Goal: Transaction & Acquisition: Purchase product/service

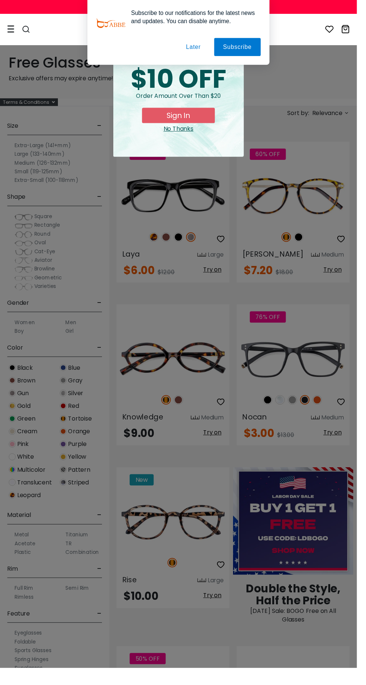
click at [198, 153] on div "special offer just for you $10 OFF Order amount over than $20 Sign In No Thanks" at bounding box center [183, 104] width 134 height 111
click at [197, 125] on button "Sign In" at bounding box center [183, 118] width 75 height 16
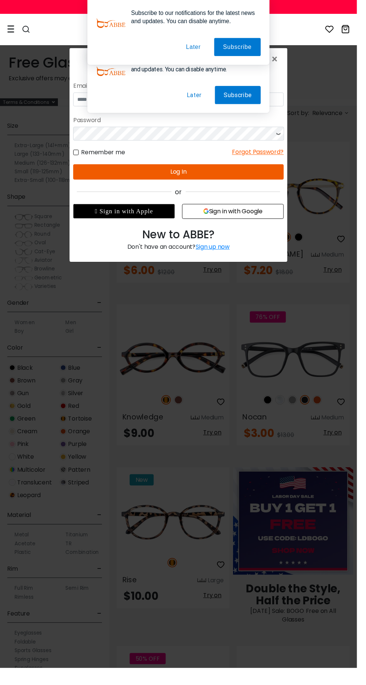
click at [199, 104] on button "Later" at bounding box center [197, 96] width 34 height 19
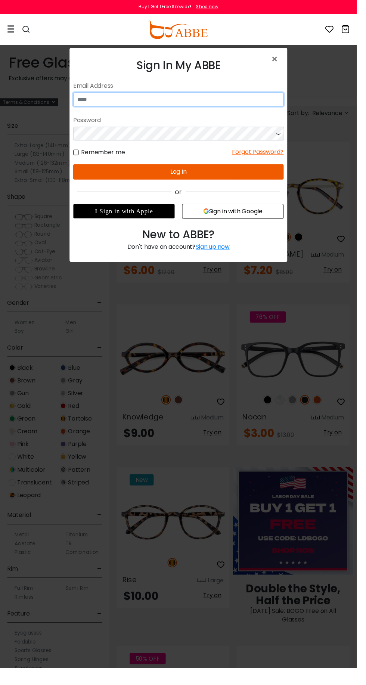
click at [119, 104] on input "email" at bounding box center [181, 101] width 216 height 14
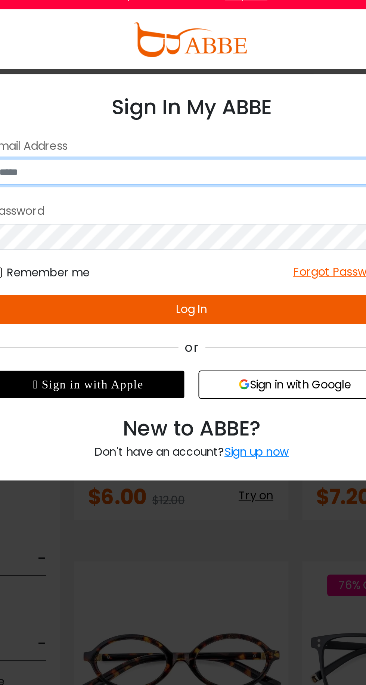
type input "**********"
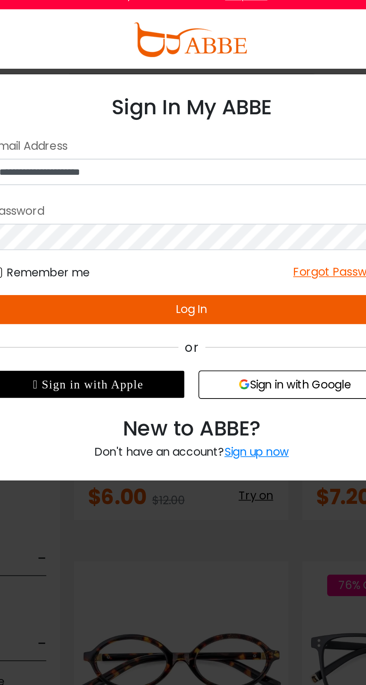
click at [111, 201] on button "Log In" at bounding box center [96, 201] width 216 height 16
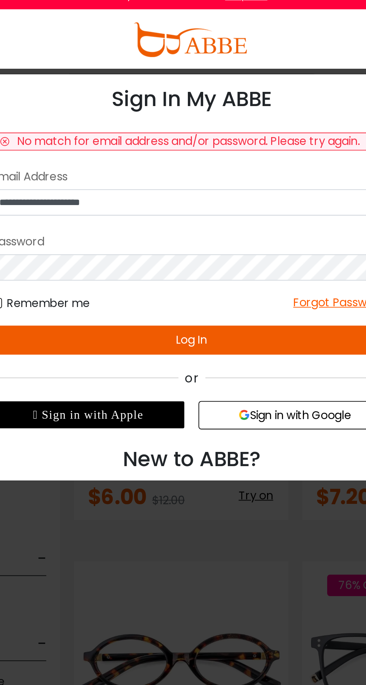
scroll to position [16, 0]
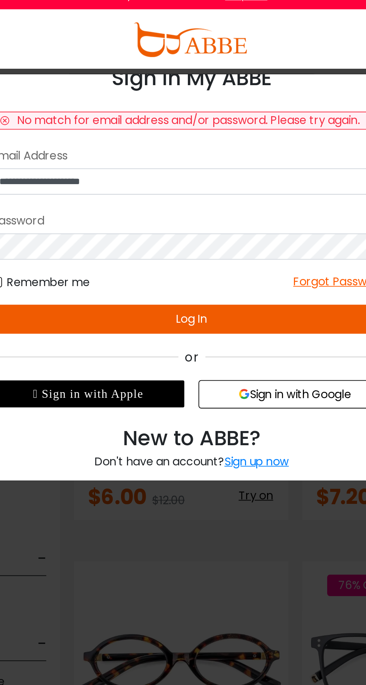
click at [134, 287] on div "**********" at bounding box center [96, 175] width 223 height 233
click at [131, 285] on div "Sign up now" at bounding box center [131, 283] width 35 height 9
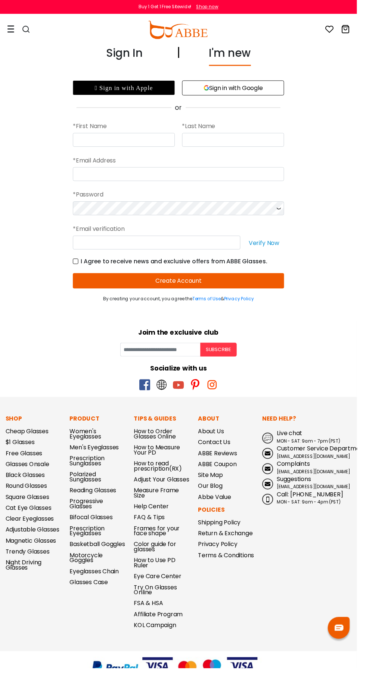
click at [258, 90] on button "Sign in with Google" at bounding box center [239, 89] width 105 height 15
click at [250, 90] on button "Sign in with Google" at bounding box center [239, 89] width 105 height 15
click at [252, 89] on button "Sign in with Google" at bounding box center [239, 89] width 105 height 15
click at [252, 93] on button "Sign in with Google" at bounding box center [239, 89] width 105 height 15
click at [105, 141] on input "text" at bounding box center [127, 143] width 105 height 14
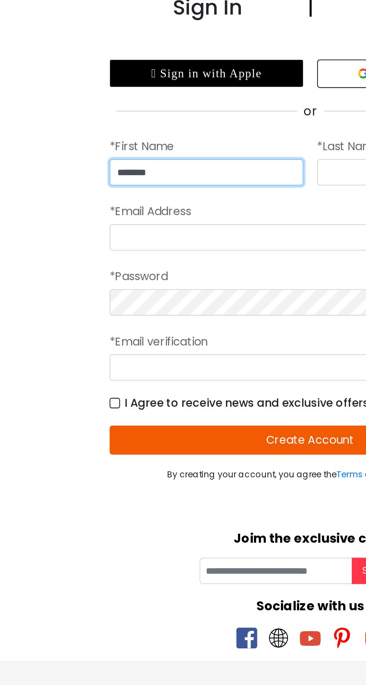
type input "*******"
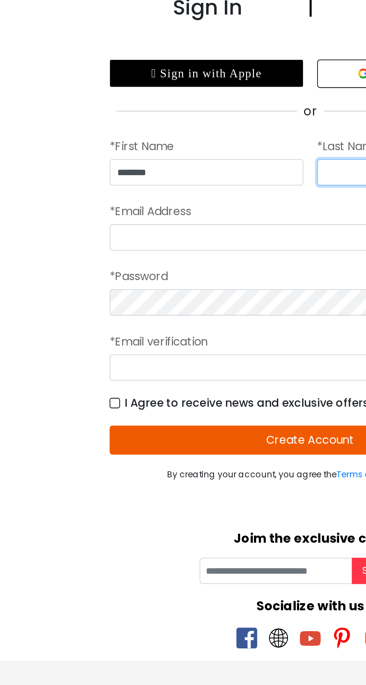
click at [198, 140] on input "text" at bounding box center [239, 143] width 105 height 14
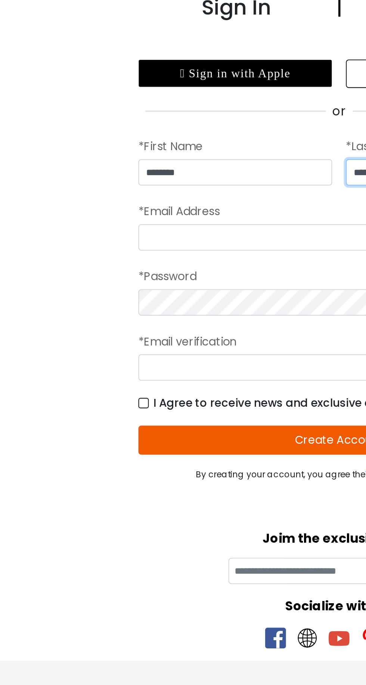
type input "******"
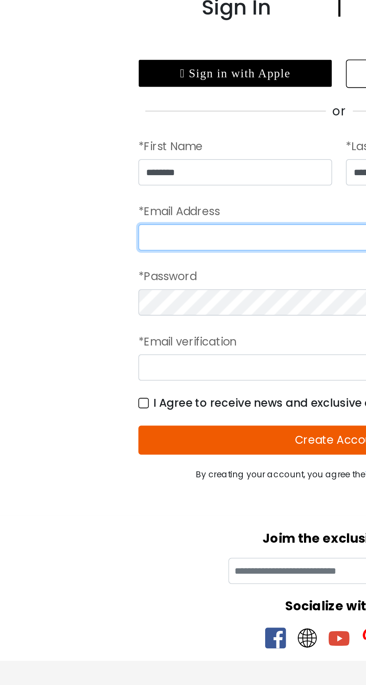
click at [110, 178] on input "email" at bounding box center [183, 178] width 216 height 14
type input "**********"
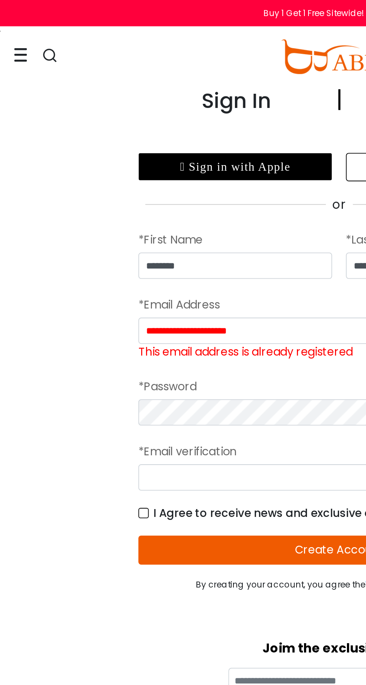
click at [124, 58] on div "Sign In" at bounding box center [127, 57] width 37 height 22
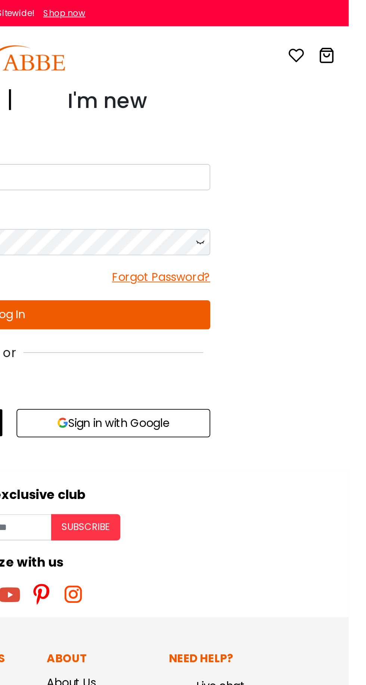
click at [253, 231] on button "Sign in with Google" at bounding box center [239, 228] width 105 height 15
click at [261, 226] on button "Sign in with Google" at bounding box center [239, 228] width 105 height 15
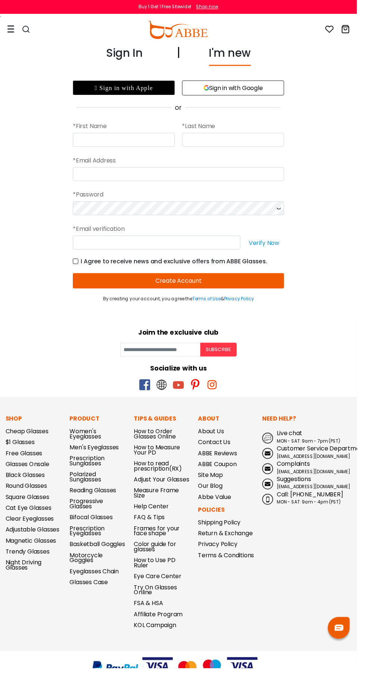
click at [126, 69] on div "Sign In I'm new No match for email address and/or password. Please try again. E…" at bounding box center [183, 178] width 366 height 264
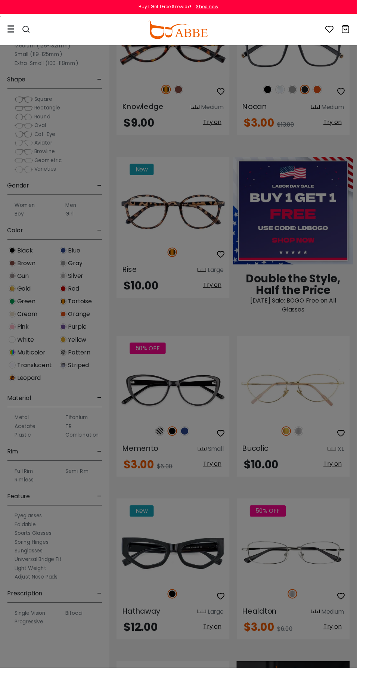
scroll to position [326, 0]
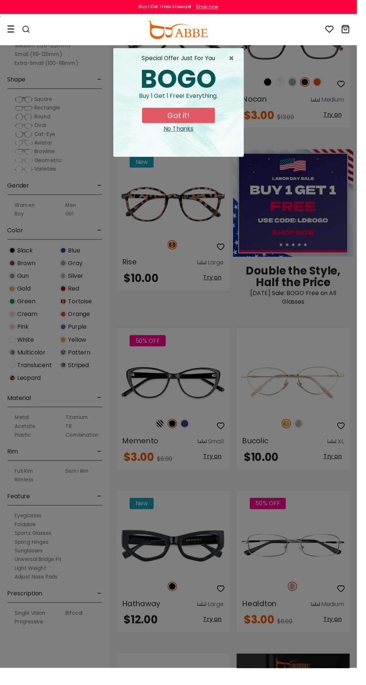
click at [188, 138] on div "special offer just for you BOGO Buy 1 Get 1 Free! Everything. Got it! No Thanks" at bounding box center [183, 104] width 134 height 111
click at [186, 140] on div "special offer just for you BOGO Buy 1 Get 1 Free! Everything. Got it! No Thanks" at bounding box center [183, 104] width 134 height 111
click at [196, 125] on button "Got it!" at bounding box center [183, 118] width 75 height 16
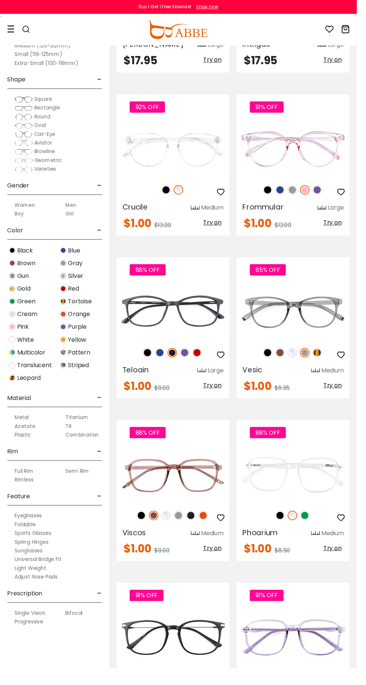
scroll to position [3594, 0]
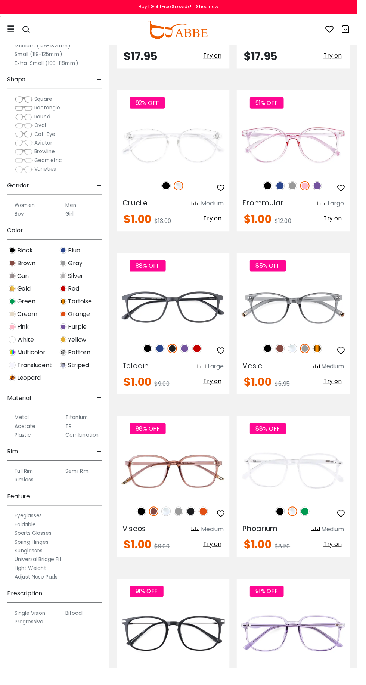
click at [329, 349] on div "85% OFF" at bounding box center [301, 357] width 116 height 16
click at [325, 352] on img at bounding box center [325, 357] width 10 height 10
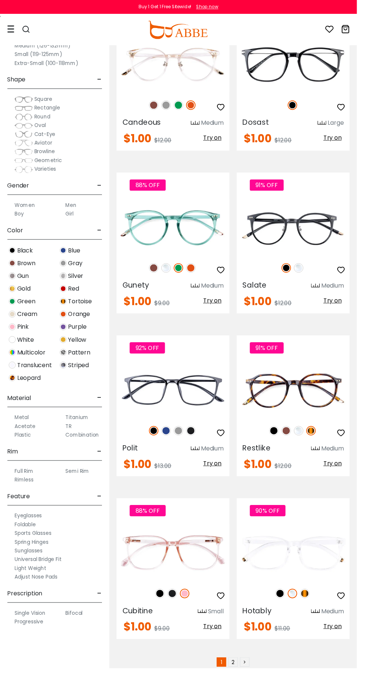
scroll to position [4518, 0]
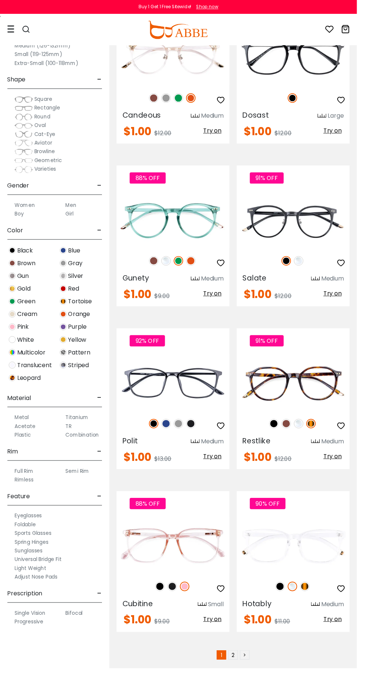
click at [251, 666] on link ">" at bounding box center [251, 671] width 10 height 10
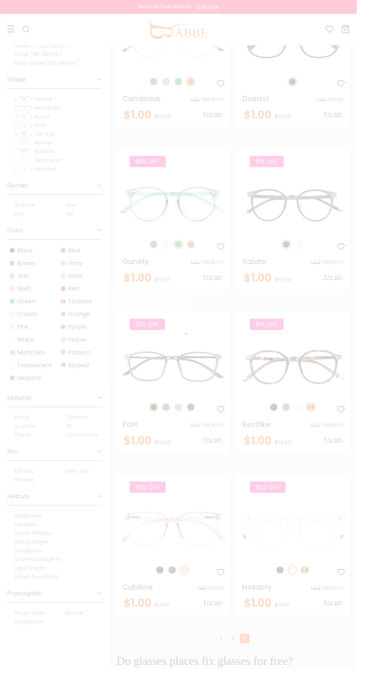
scroll to position [4556, 0]
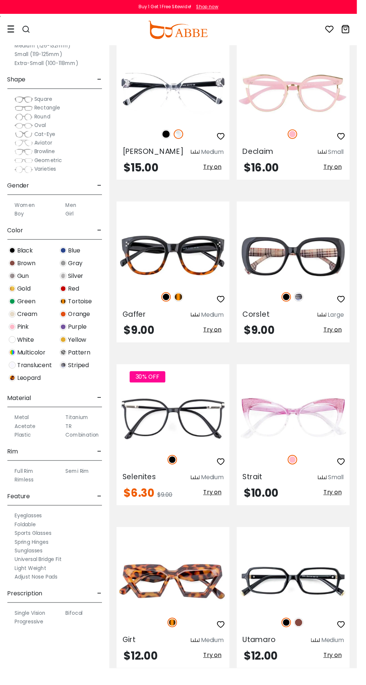
scroll to position [3435, 0]
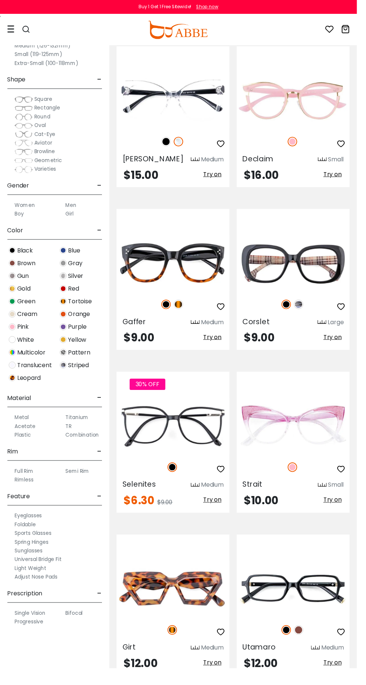
click at [0, 0] on img at bounding box center [0, 0] width 0 height 0
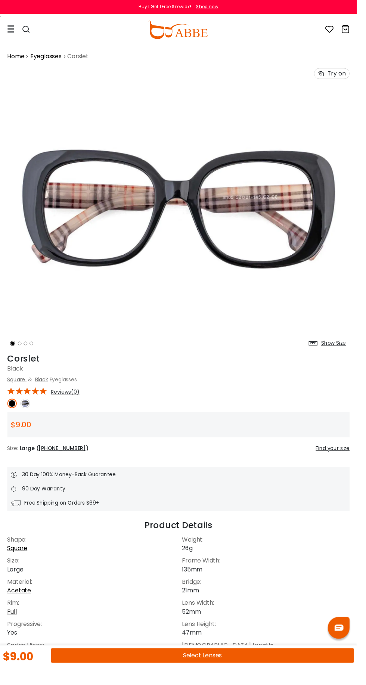
click at [261, 679] on button "Select Lenses" at bounding box center [207, 671] width 311 height 15
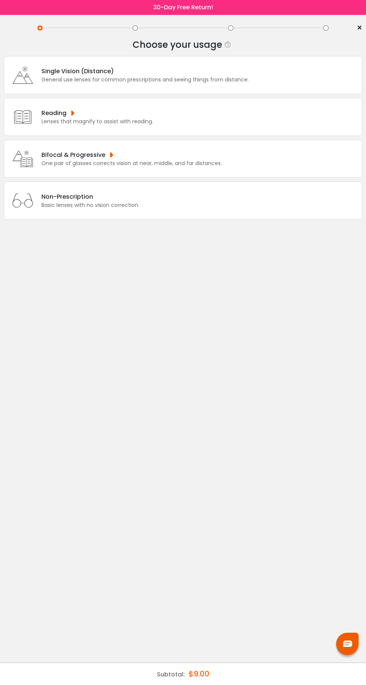
click at [330, 163] on div "Bifocal & Progressive One pair of glasses corrects vision at near, middle, and …" at bounding box center [183, 159] width 358 height 38
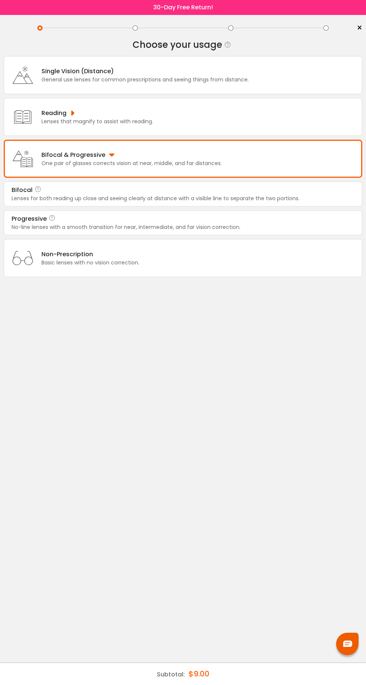
click at [309, 226] on div "No-line lenses with a smooth transition for near, intermediate, and far vision …" at bounding box center [183, 227] width 343 height 8
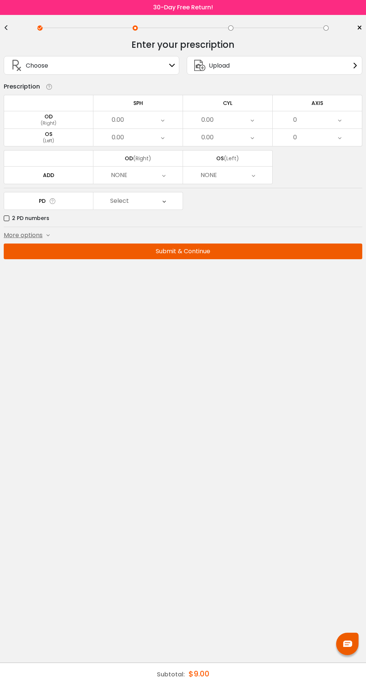
click at [147, 60] on div "Choose Sign In" at bounding box center [91, 65] width 167 height 18
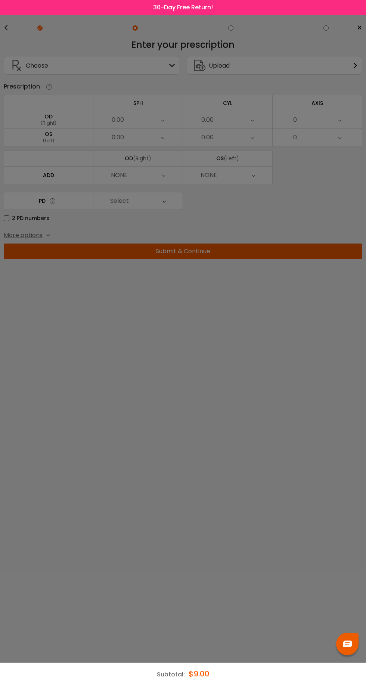
click at [160, 71] on div at bounding box center [183, 342] width 366 height 685
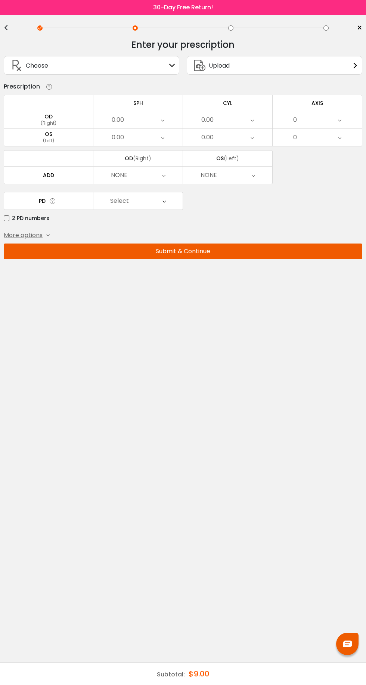
click at [163, 75] on div "Choose Sign In" at bounding box center [91, 67] width 183 height 30
click at [177, 77] on div "Choose Sign In" at bounding box center [91, 67] width 183 height 30
click at [54, 108] on td at bounding box center [49, 103] width 90 height 16
click at [10, 246] on button "Submit & Continue" at bounding box center [183, 251] width 358 height 16
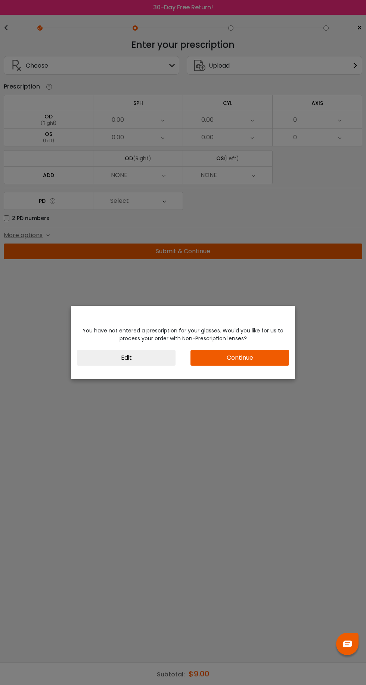
click at [343, 200] on div "You have not entered a prescription for your glasses. Would you like for us to …" at bounding box center [183, 342] width 366 height 685
click at [134, 362] on button "Edit" at bounding box center [126, 358] width 99 height 16
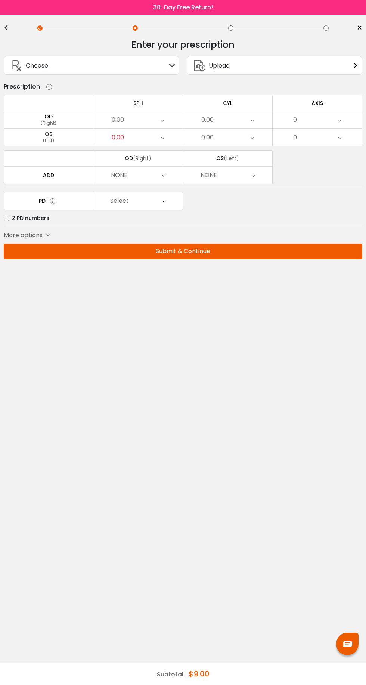
click at [126, 118] on div "0.00" at bounding box center [137, 119] width 89 height 17
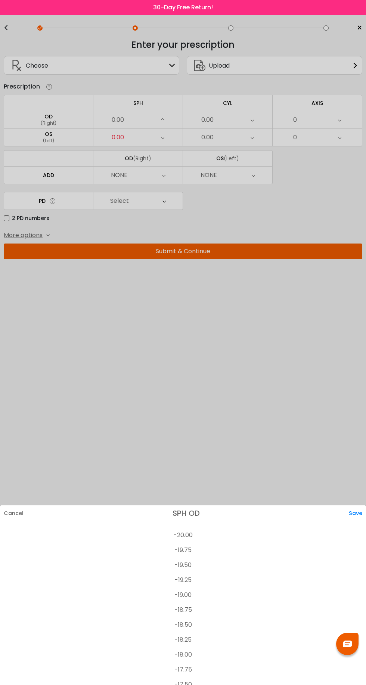
scroll to position [996, 0]
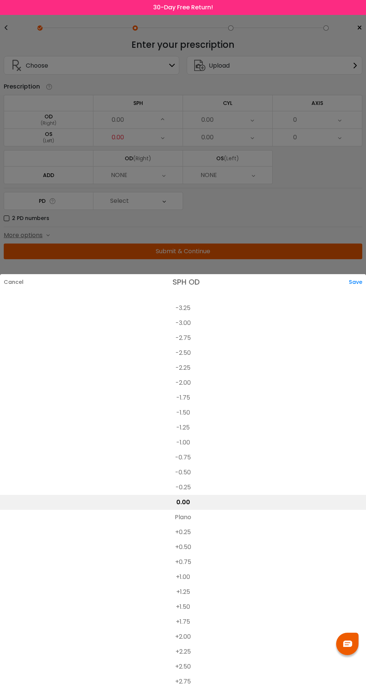
click at [189, 315] on li "-3.00" at bounding box center [183, 322] width 366 height 15
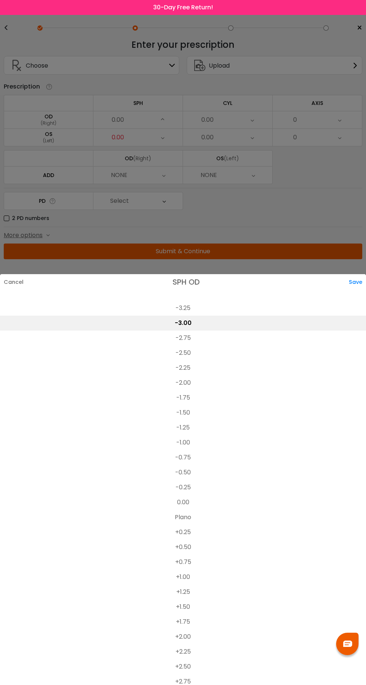
click at [194, 375] on li "-2.00" at bounding box center [183, 382] width 366 height 15
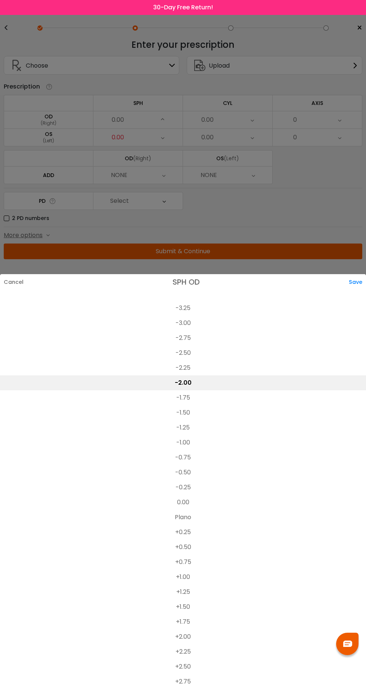
click at [362, 274] on div "Save" at bounding box center [357, 282] width 17 height 16
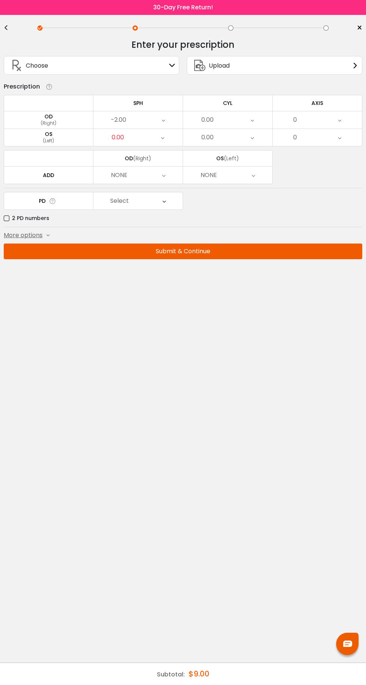
click at [131, 136] on div "0.00" at bounding box center [137, 137] width 89 height 17
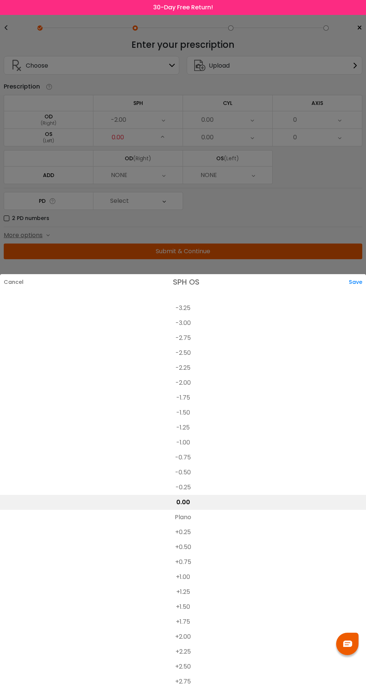
click at [191, 375] on li "-2.00" at bounding box center [183, 382] width 366 height 15
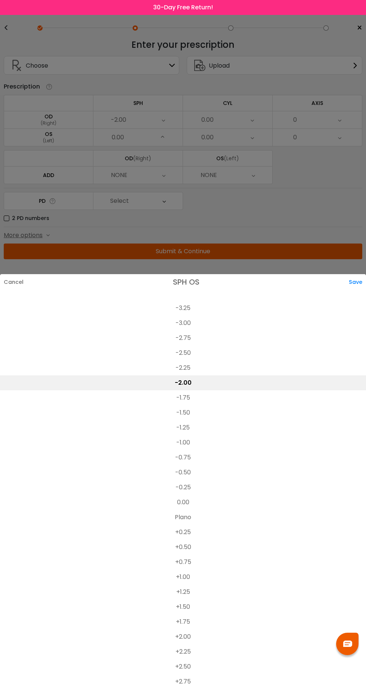
click at [355, 274] on div "Save" at bounding box center [357, 282] width 17 height 16
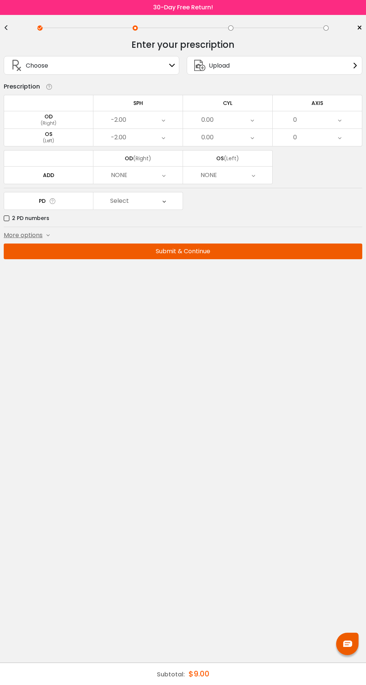
click at [205, 116] on div "0.00" at bounding box center [207, 119] width 12 height 15
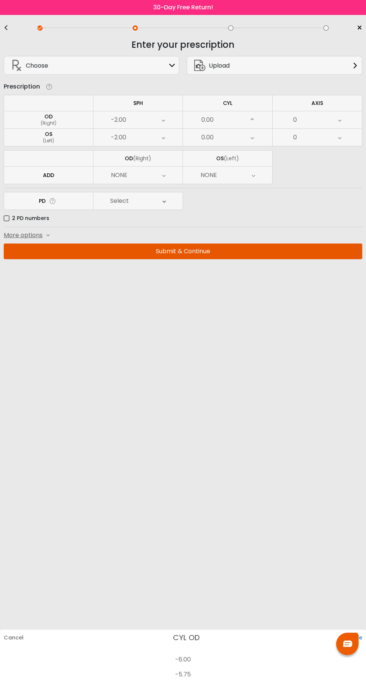
scroll to position [160, 0]
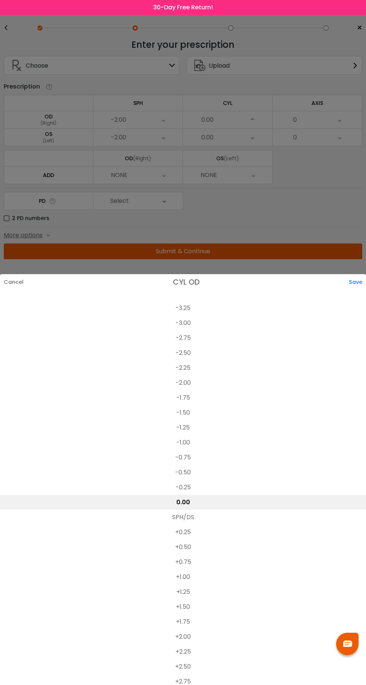
click at [194, 450] on li "-0.75" at bounding box center [183, 457] width 366 height 15
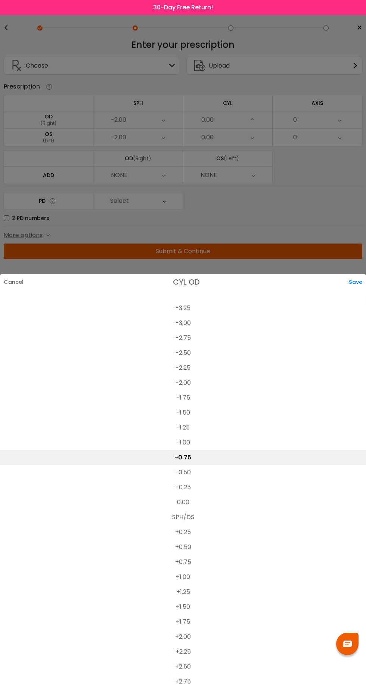
click at [340, 274] on div "Cancel CYL OD Save" at bounding box center [183, 282] width 366 height 16
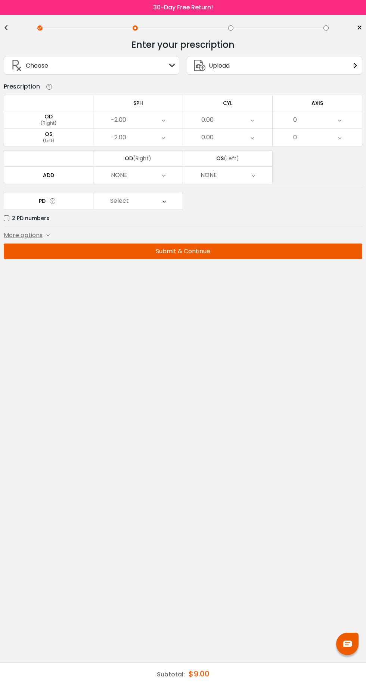
click at [233, 125] on div "0.00" at bounding box center [227, 119] width 89 height 17
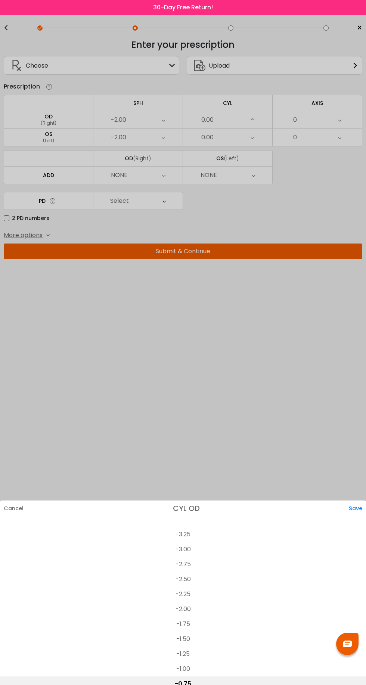
scroll to position [115, 0]
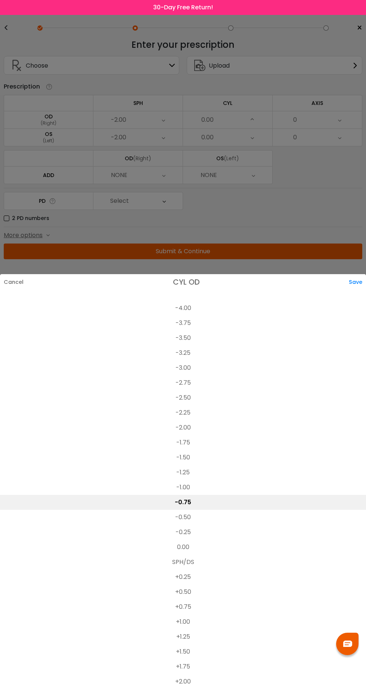
click at [214, 509] on li "-0.50" at bounding box center [183, 516] width 366 height 15
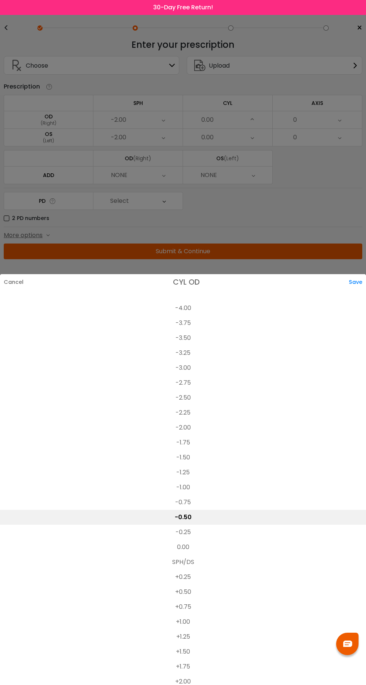
click at [195, 495] on li "-0.75" at bounding box center [183, 502] width 366 height 15
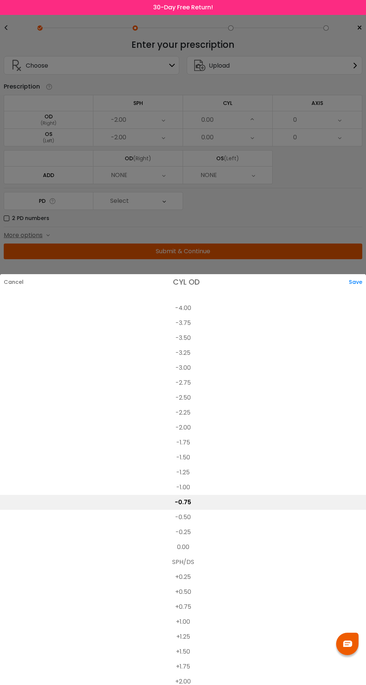
click at [356, 274] on div "Save" at bounding box center [357, 282] width 17 height 16
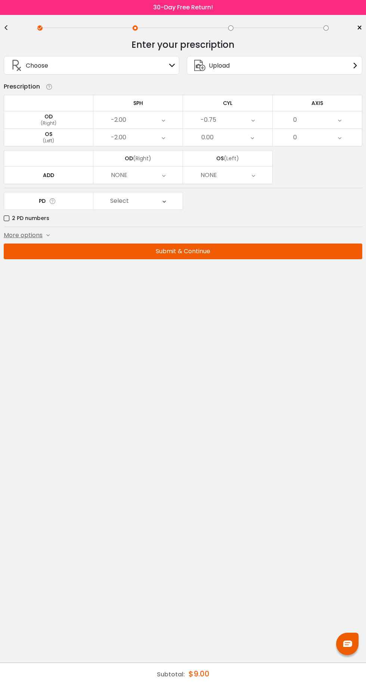
click at [232, 140] on div "0.00" at bounding box center [227, 137] width 89 height 17
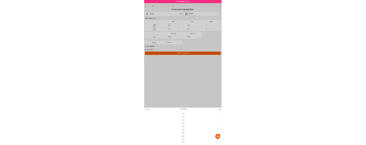
scroll to position [160, 0]
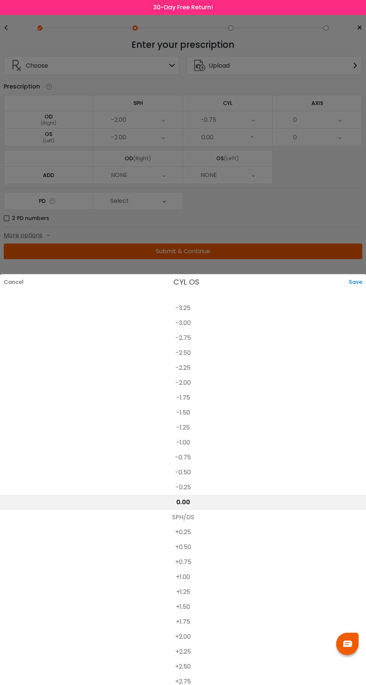
click at [191, 465] on li "-0.50" at bounding box center [183, 472] width 366 height 15
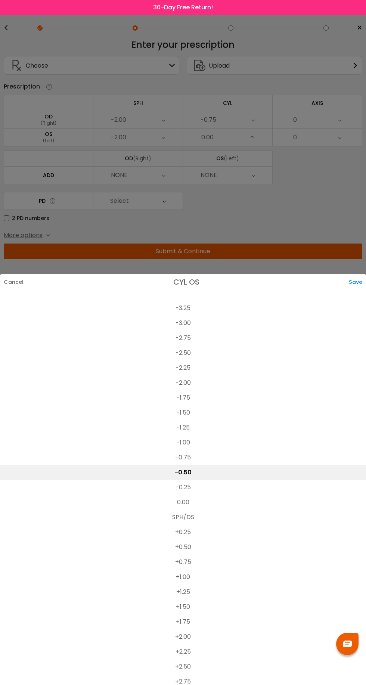
click at [358, 274] on div "Save" at bounding box center [357, 282] width 17 height 16
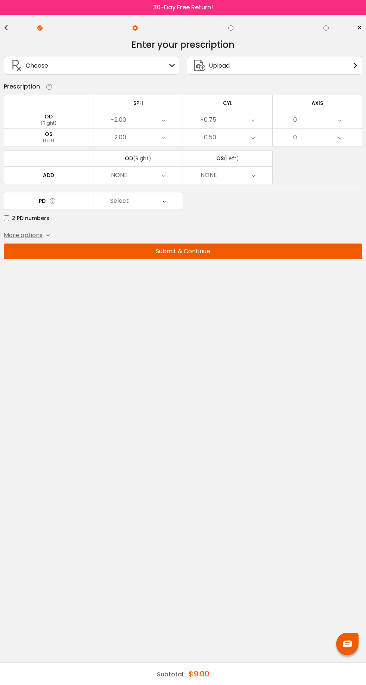
click at [319, 127] on div "0" at bounding box center [316, 119] width 89 height 17
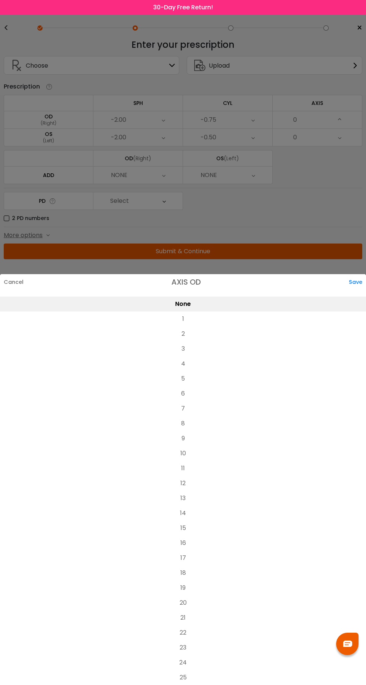
click at [190, 476] on li "12" at bounding box center [183, 483] width 366 height 15
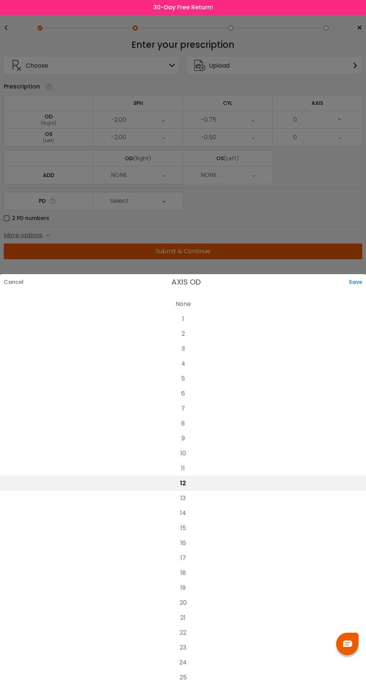
click at [356, 274] on div "Save" at bounding box center [357, 282] width 17 height 16
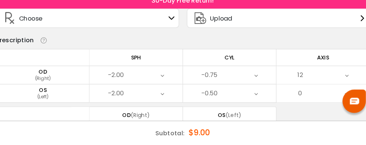
scroll to position [65, 0]
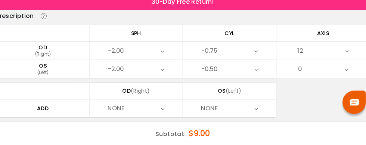
click at [336, 53] on div "12" at bounding box center [316, 54] width 89 height 17
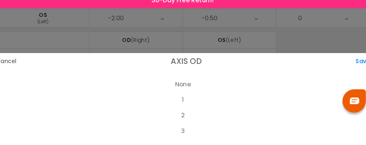
scroll to position [113, 0]
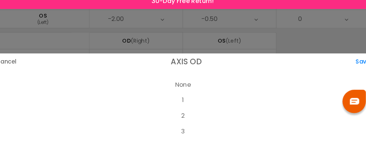
click at [355, 73] on div "Save" at bounding box center [357, 66] width 17 height 16
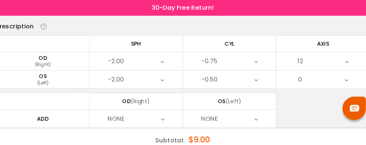
scroll to position [57, 0]
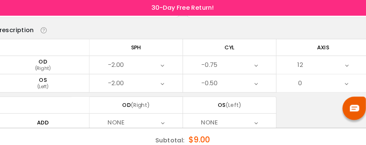
click at [334, 80] on div "0" at bounding box center [316, 79] width 89 height 17
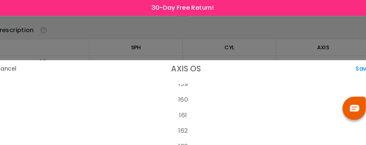
scroll to position [2381, 0]
click at [188, 88] on li "160" at bounding box center [183, 95] width 366 height 15
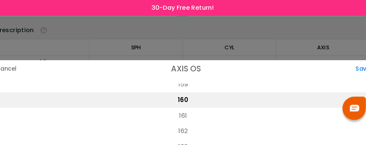
click at [352, 58] on div "Save" at bounding box center [357, 66] width 17 height 16
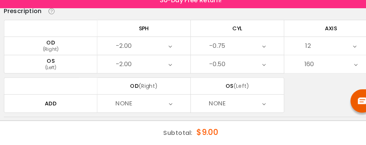
scroll to position [70, 0]
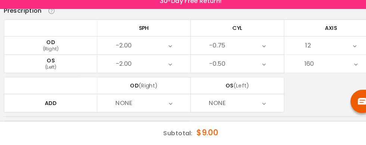
click at [165, 104] on icon at bounding box center [163, 105] width 3 height 17
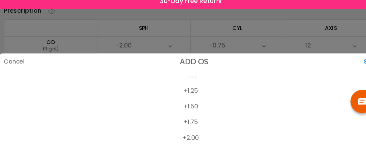
scroll to position [54, 0]
click at [342, 74] on div "Cancel ADD OS Save" at bounding box center [183, 66] width 366 height 16
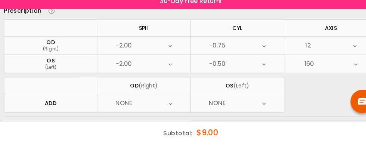
click at [349, 73] on div "160" at bounding box center [316, 67] width 89 height 17
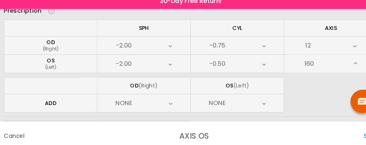
scroll to position [2360, 0]
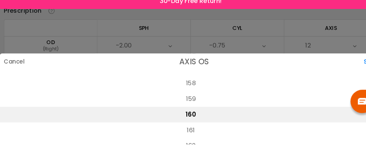
click at [254, 44] on div at bounding box center [183, 72] width 366 height 145
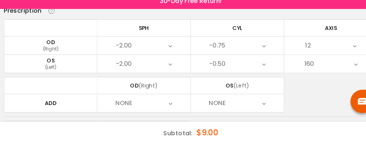
click at [165, 106] on icon at bounding box center [163, 105] width 3 height 17
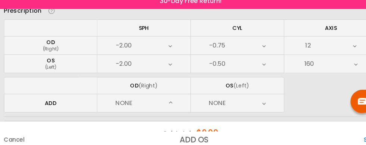
scroll to position [91, 0]
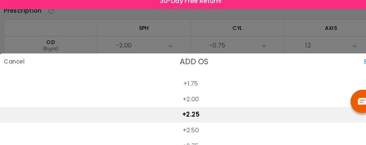
click at [188, 124] on li "+2.25" at bounding box center [183, 116] width 366 height 15
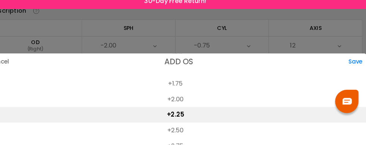
click at [355, 74] on div "Save" at bounding box center [357, 66] width 17 height 16
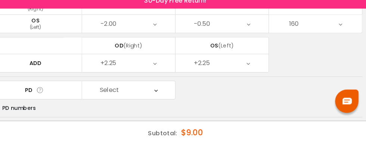
scroll to position [109, 0]
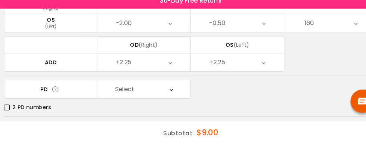
click at [13, 106] on label "2 PD numbers" at bounding box center [27, 109] width 46 height 9
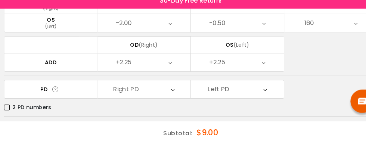
click at [158, 93] on div "Right PD" at bounding box center [137, 92] width 89 height 17
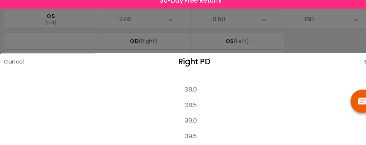
scroll to position [118, 0]
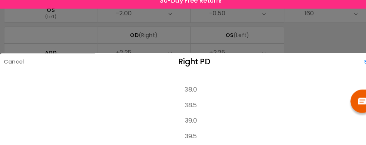
click at [10, 73] on div "Cancel" at bounding box center [11, 66] width 23 height 16
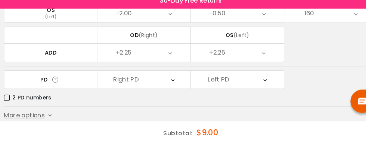
click at [5, 98] on label "2 PD numbers" at bounding box center [27, 100] width 46 height 9
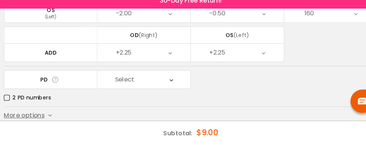
click at [156, 82] on div "Select" at bounding box center [137, 82] width 89 height 17
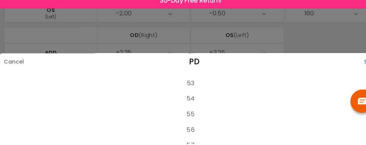
scroll to position [105, 0]
click at [183, 155] on li "57" at bounding box center [183, 147] width 366 height 15
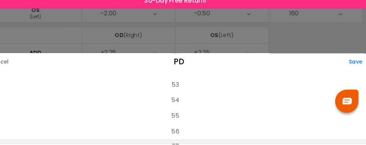
click at [352, 72] on div "Save" at bounding box center [357, 66] width 17 height 16
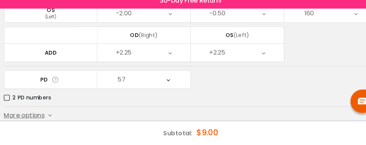
click at [39, 118] on span "More options" at bounding box center [23, 117] width 39 height 9
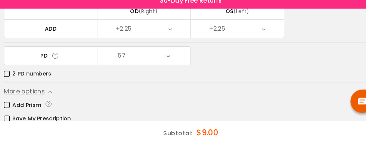
scroll to position [144, 0]
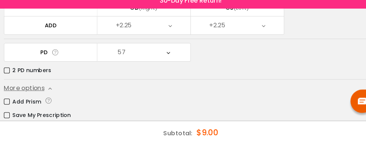
click at [7, 126] on button "Submit & Continue" at bounding box center [183, 133] width 358 height 16
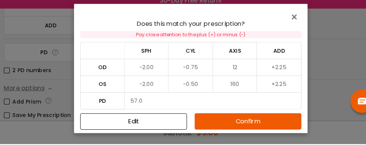
click at [246, 130] on button "Confirm" at bounding box center [238, 123] width 102 height 16
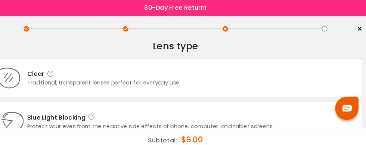
scroll to position [0, 0]
click at [177, 73] on div "Clear" at bounding box center [114, 70] width 147 height 9
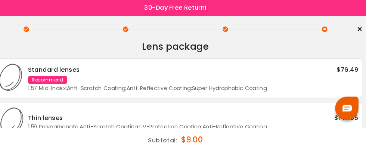
click at [241, 71] on div "Standard lenses $76.49" at bounding box center [199, 66] width 317 height 9
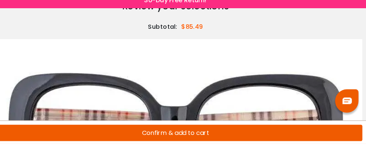
scroll to position [33, 0]
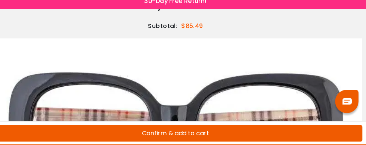
click at [193, 142] on button "Confirm & add to cart" at bounding box center [183, 135] width 358 height 16
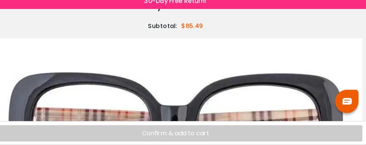
scroll to position [48, 0]
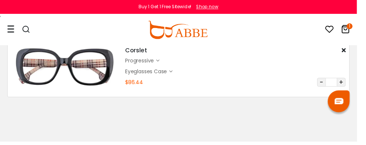
scroll to position [52, 0]
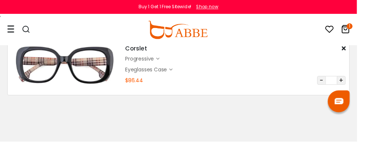
click at [361, 27] on icon "1" at bounding box center [358, 27] width 6 height 6
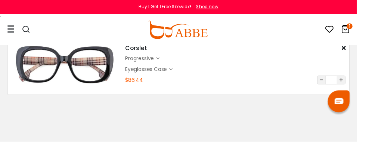
click at [361, 28] on icon "1" at bounding box center [358, 27] width 6 height 6
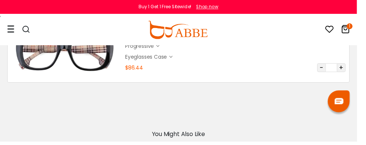
scroll to position [77, 0]
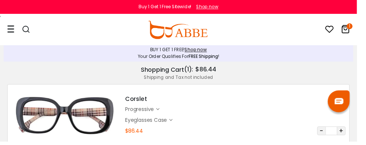
click at [9, 29] on icon at bounding box center [10, 30] width 7 height 8
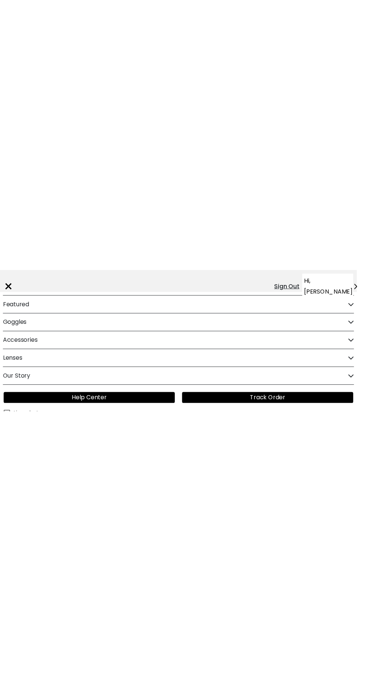
scroll to position [61, 0]
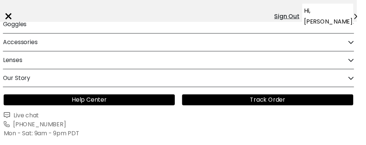
click at [13, 9] on div "×" at bounding box center [9, 17] width 10 height 22
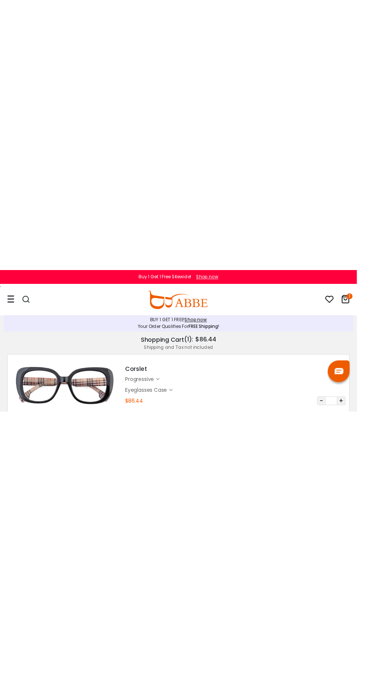
scroll to position [0, 0]
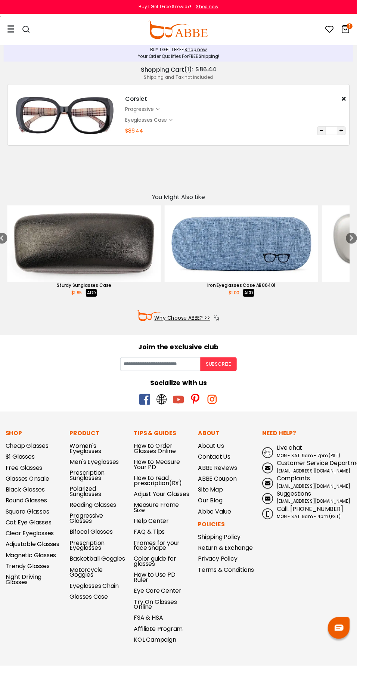
click at [361, 26] on icon "1" at bounding box center [358, 27] width 6 height 6
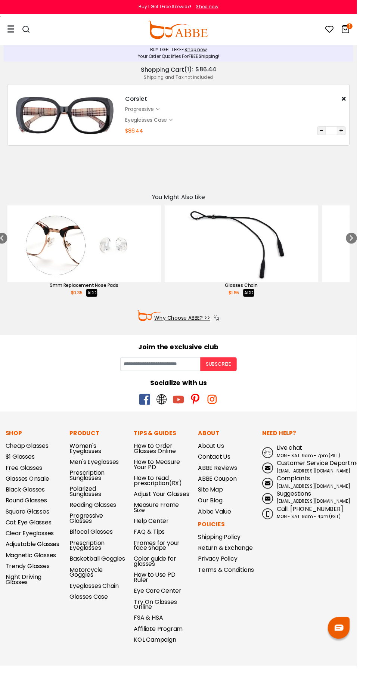
click at [228, 119] on div "Eyeglasses Case $0.95" at bounding box center [241, 122] width 226 height 9
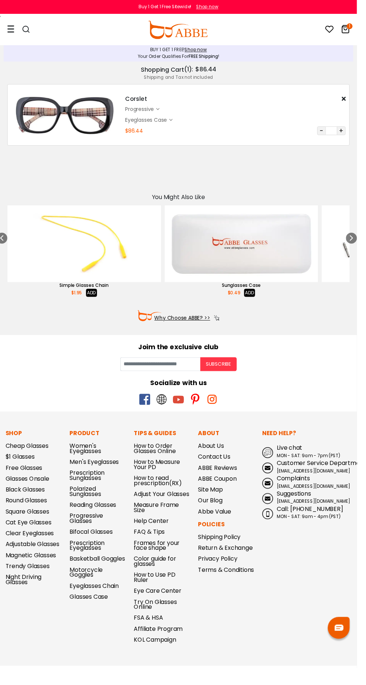
click at [77, 121] on img at bounding box center [66, 117] width 109 height 54
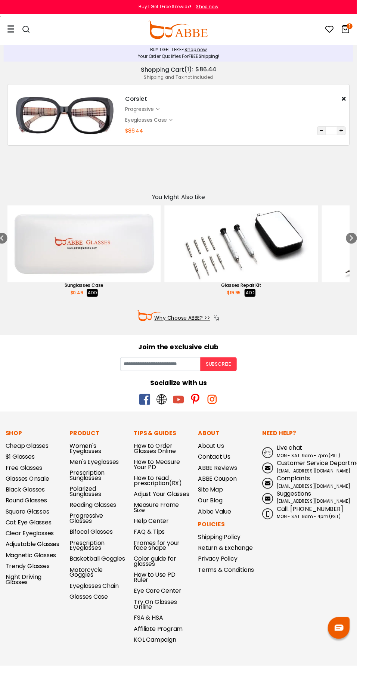
click at [208, 78] on div "Shipping and Tax not included" at bounding box center [182, 79] width 351 height 7
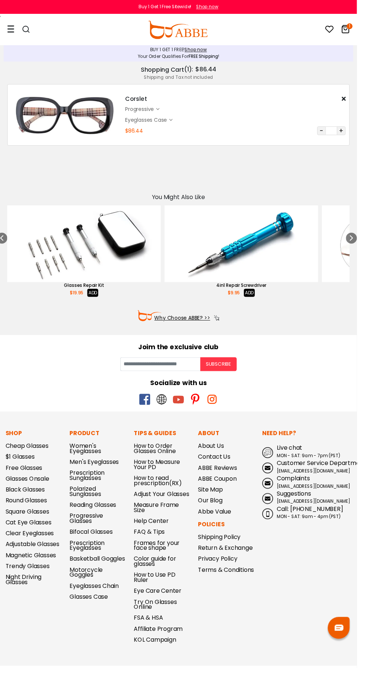
click at [20, 49] on div "BUY 1 GET 1 FREE! Shop now" at bounding box center [182, 51] width 351 height 7
click at [357, 186] on body "Eyeglasses Thanks for your subscription Please use coupon code " NEWCOMER " to …" at bounding box center [183, 387] width 366 height 683
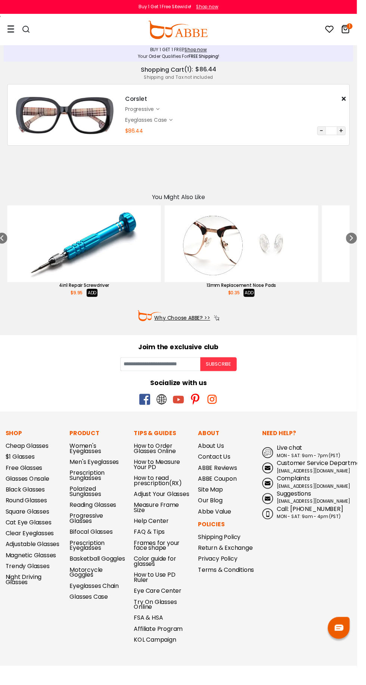
click at [352, 195] on div "You Might Also Like" at bounding box center [183, 200] width 366 height 13
click at [352, 196] on div "You Might Also Like" at bounding box center [183, 200] width 366 height 13
